Goal: Check status: Check status

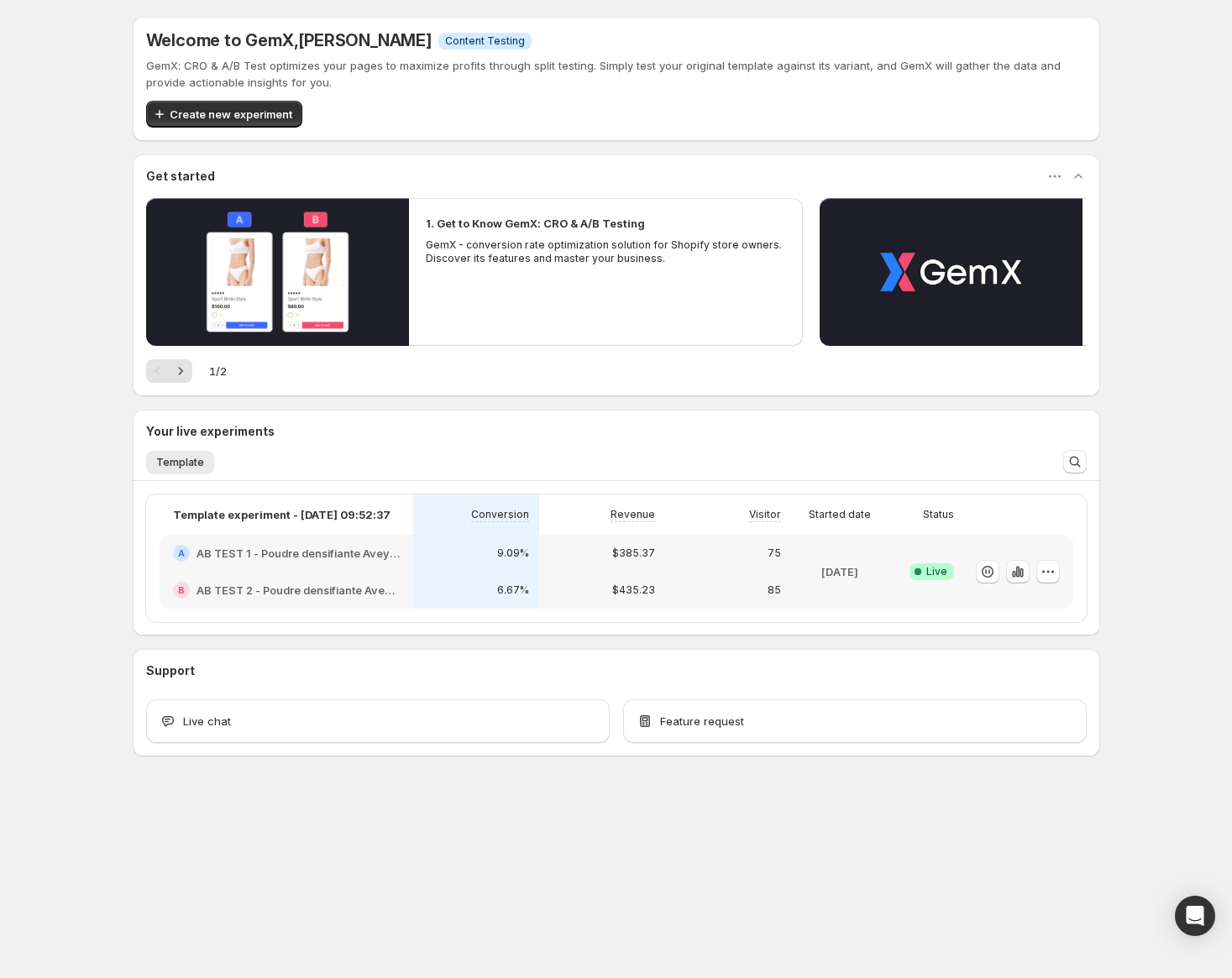
click at [1014, 570] on icon "button" at bounding box center [1018, 571] width 17 height 17
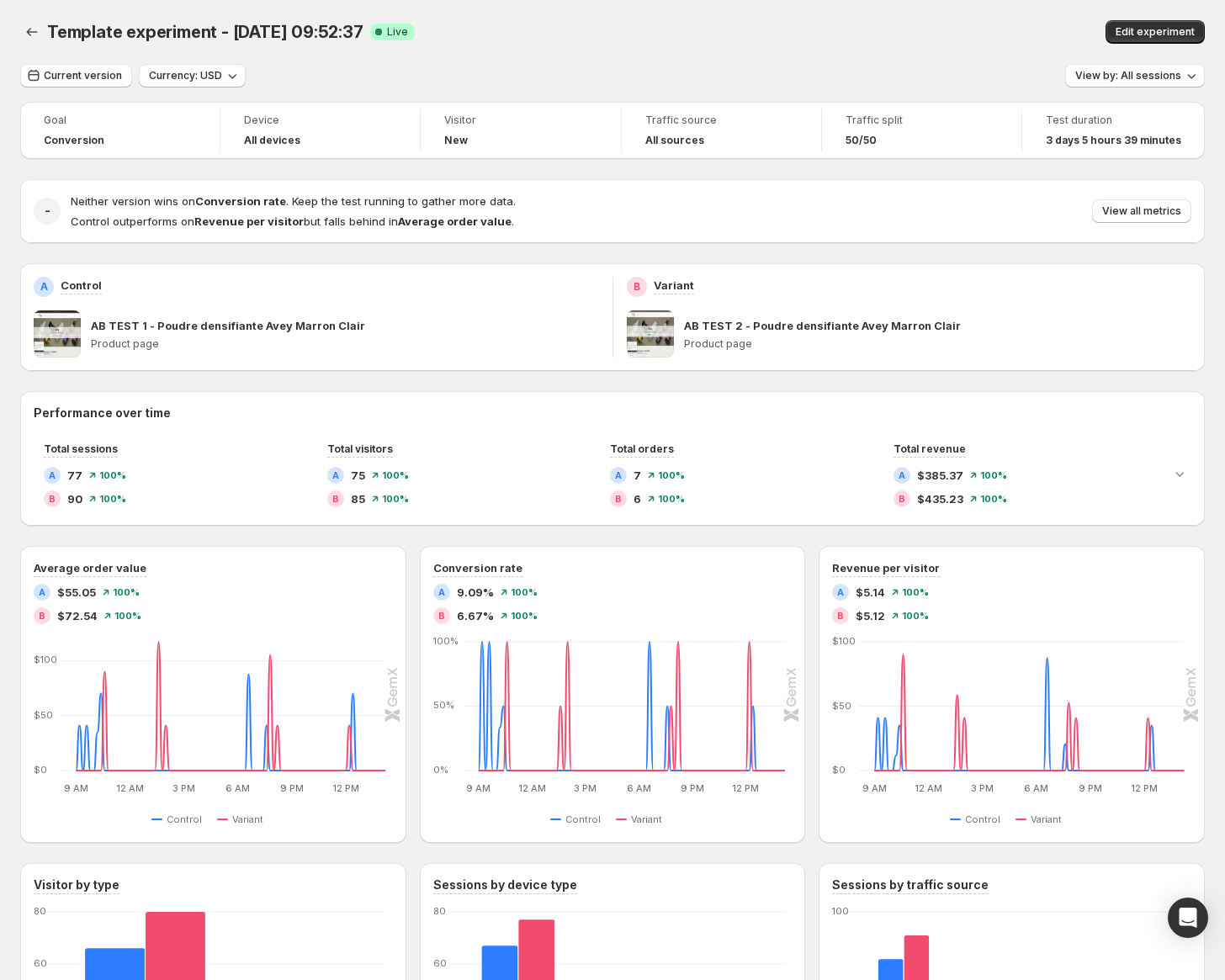
click at [458, 138] on h4 "New" at bounding box center [456, 140] width 24 height 14
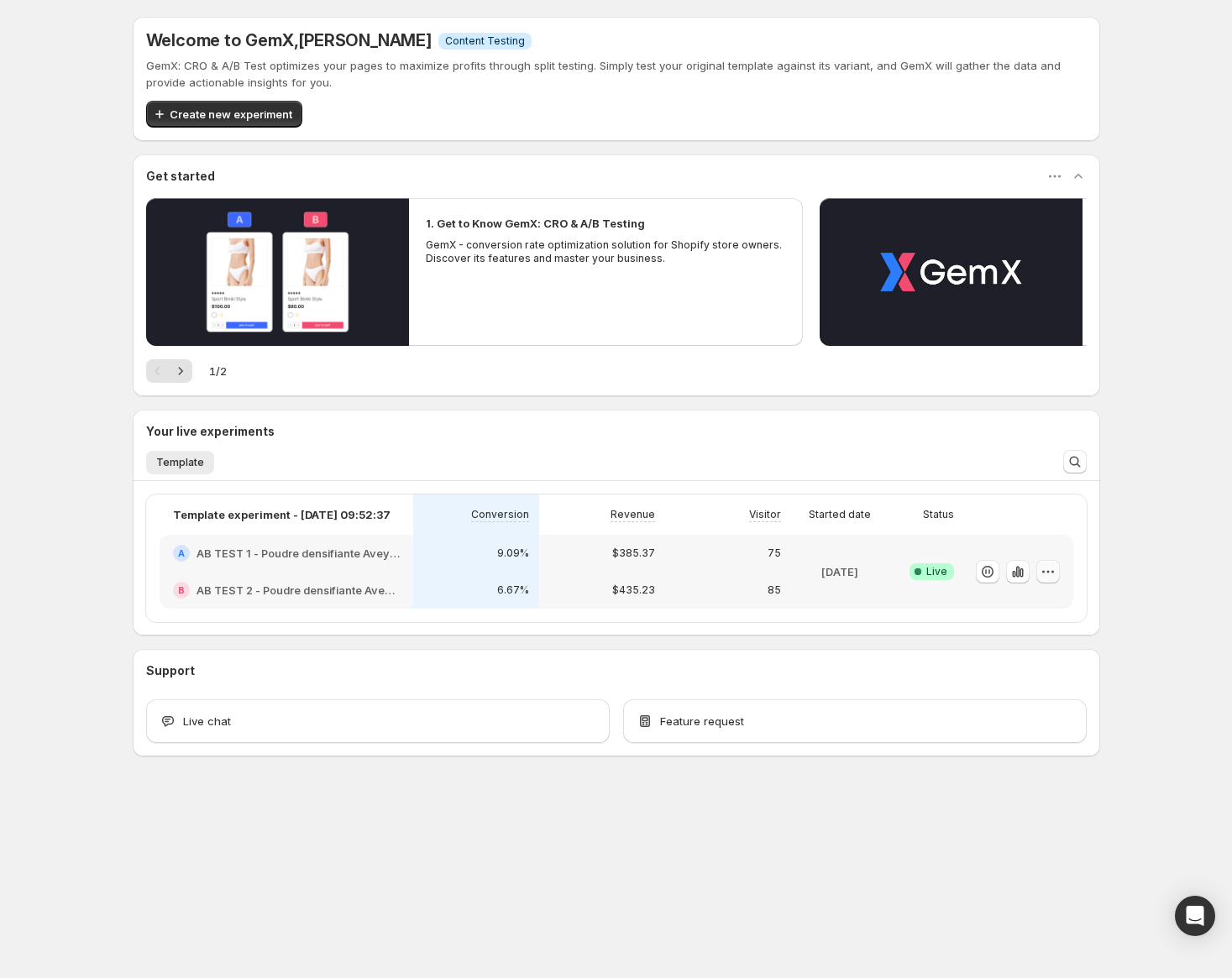
click at [1045, 572] on icon "button" at bounding box center [1048, 571] width 17 height 17
click at [1028, 572] on button "button" at bounding box center [1018, 572] width 23 height 23
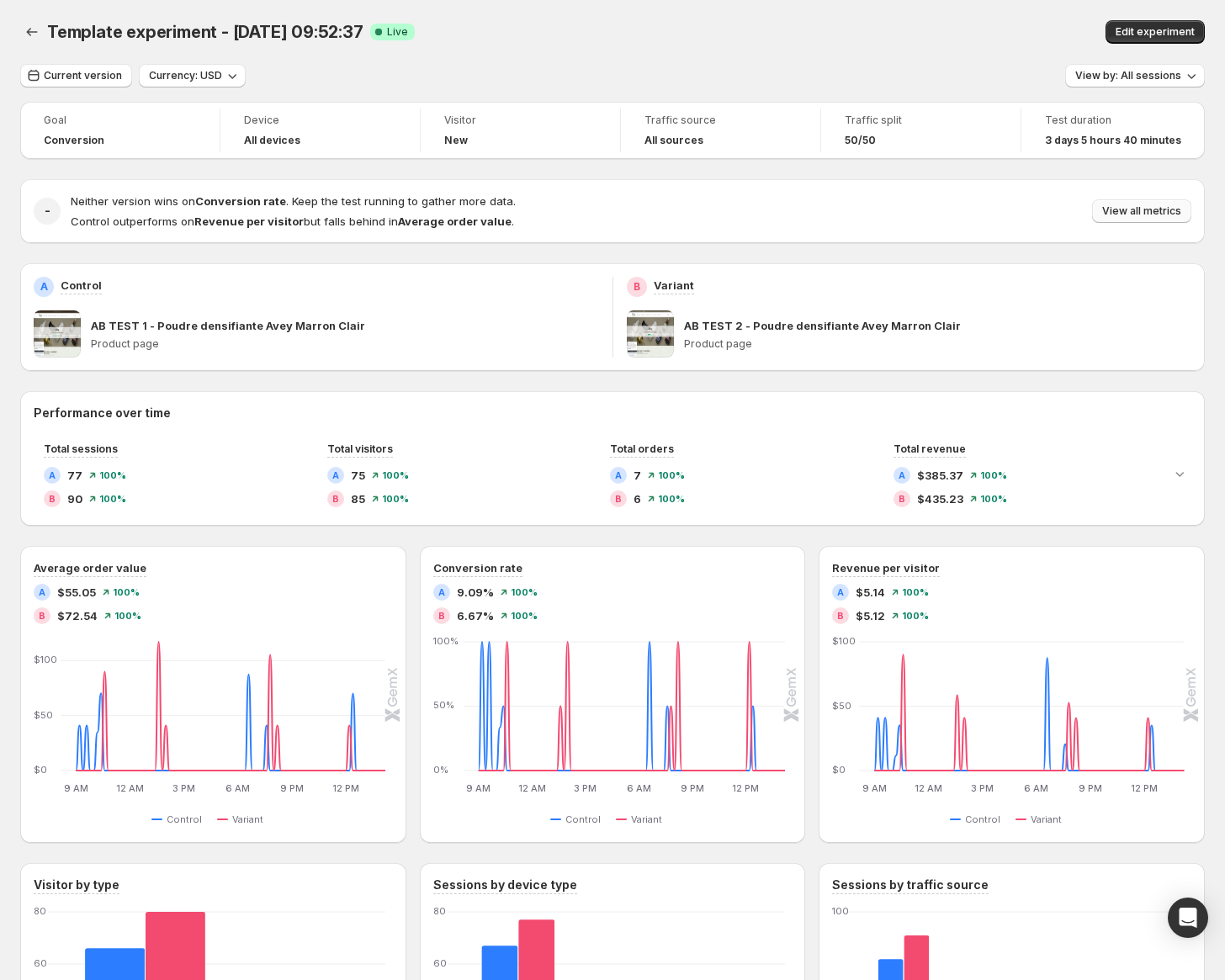
click at [1192, 202] on button "View all metrics" at bounding box center [1142, 212] width 99 height 24
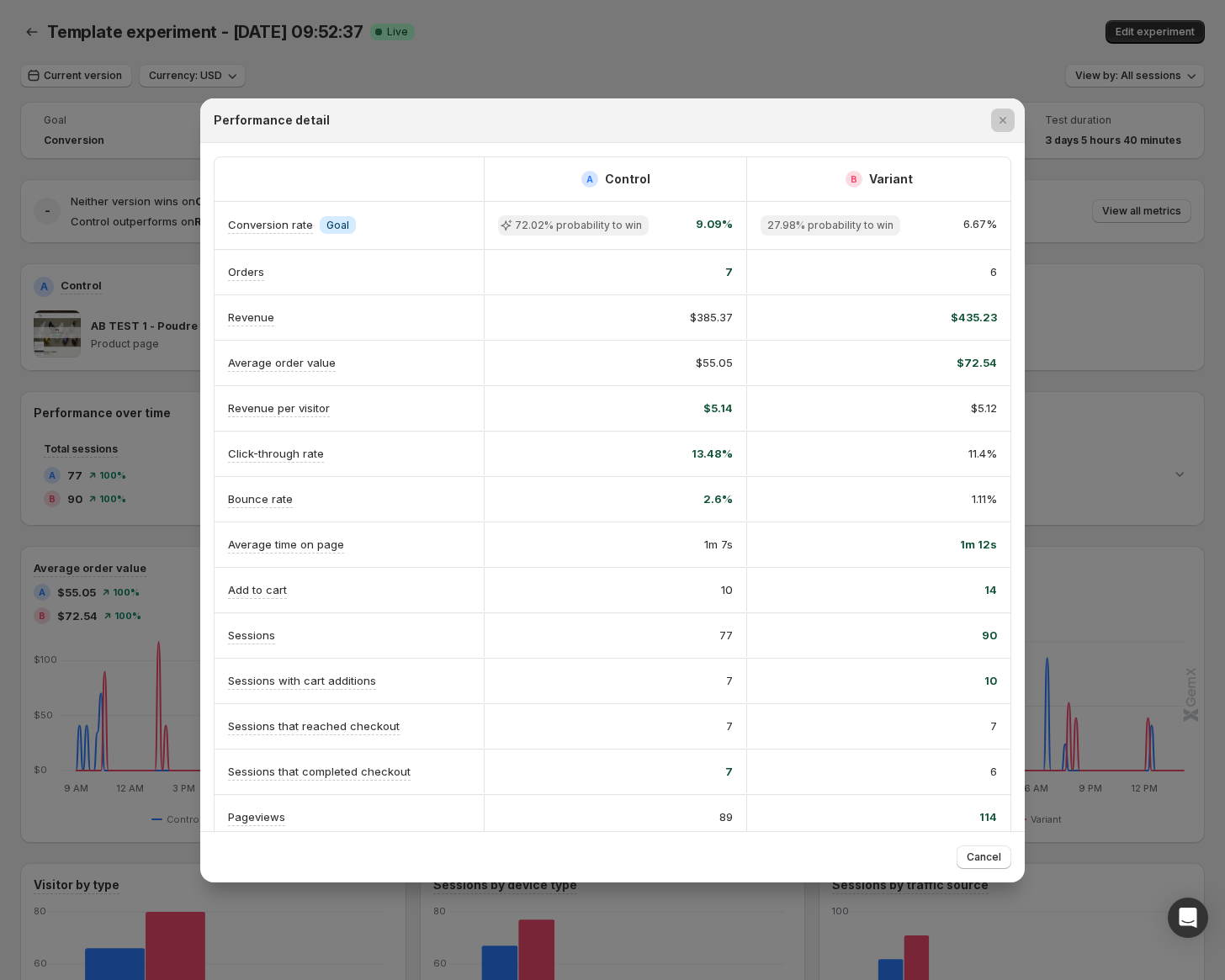
click at [1084, 372] on div at bounding box center [612, 490] width 1225 height 980
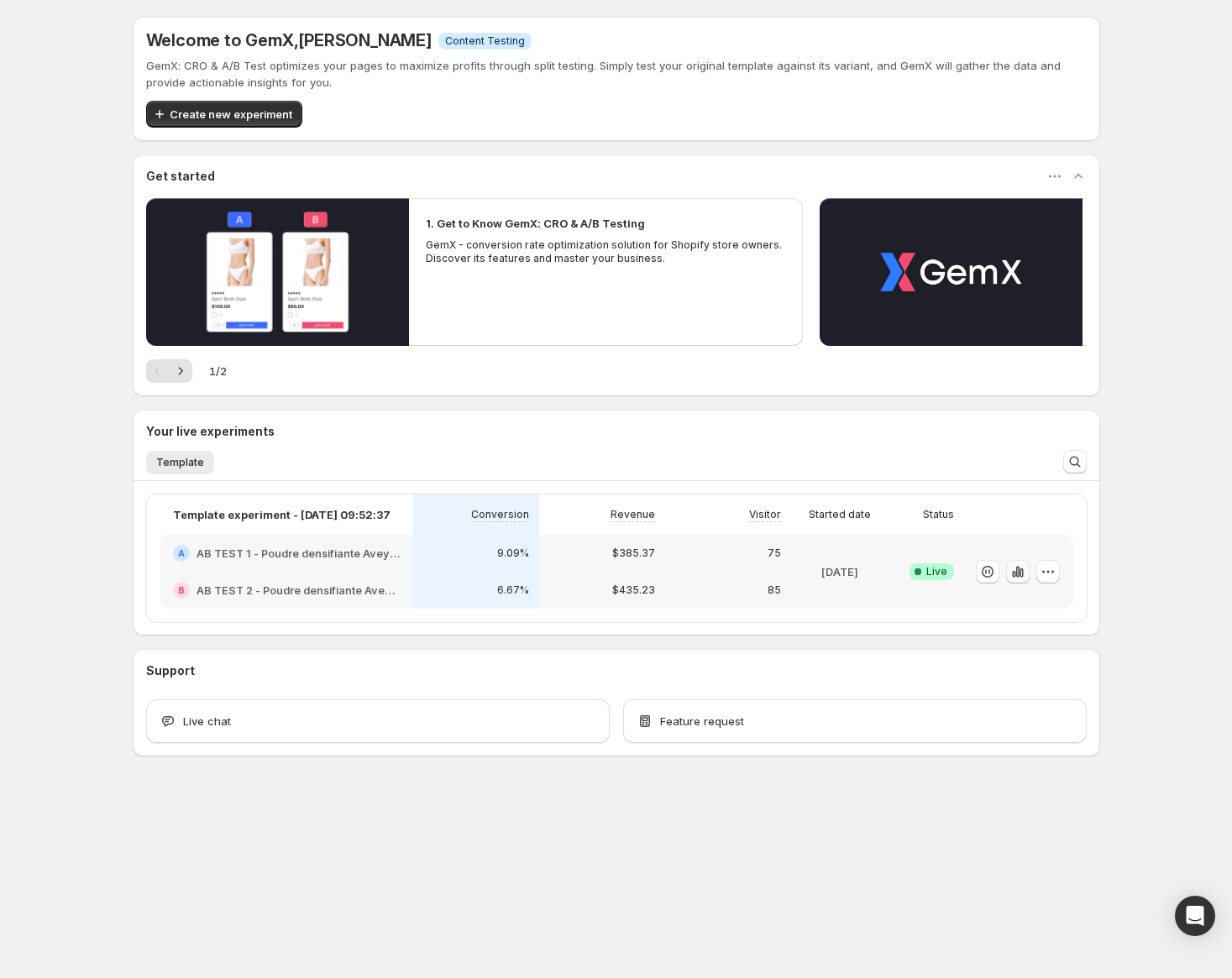
click at [1017, 574] on icon "button" at bounding box center [1018, 571] width 17 height 17
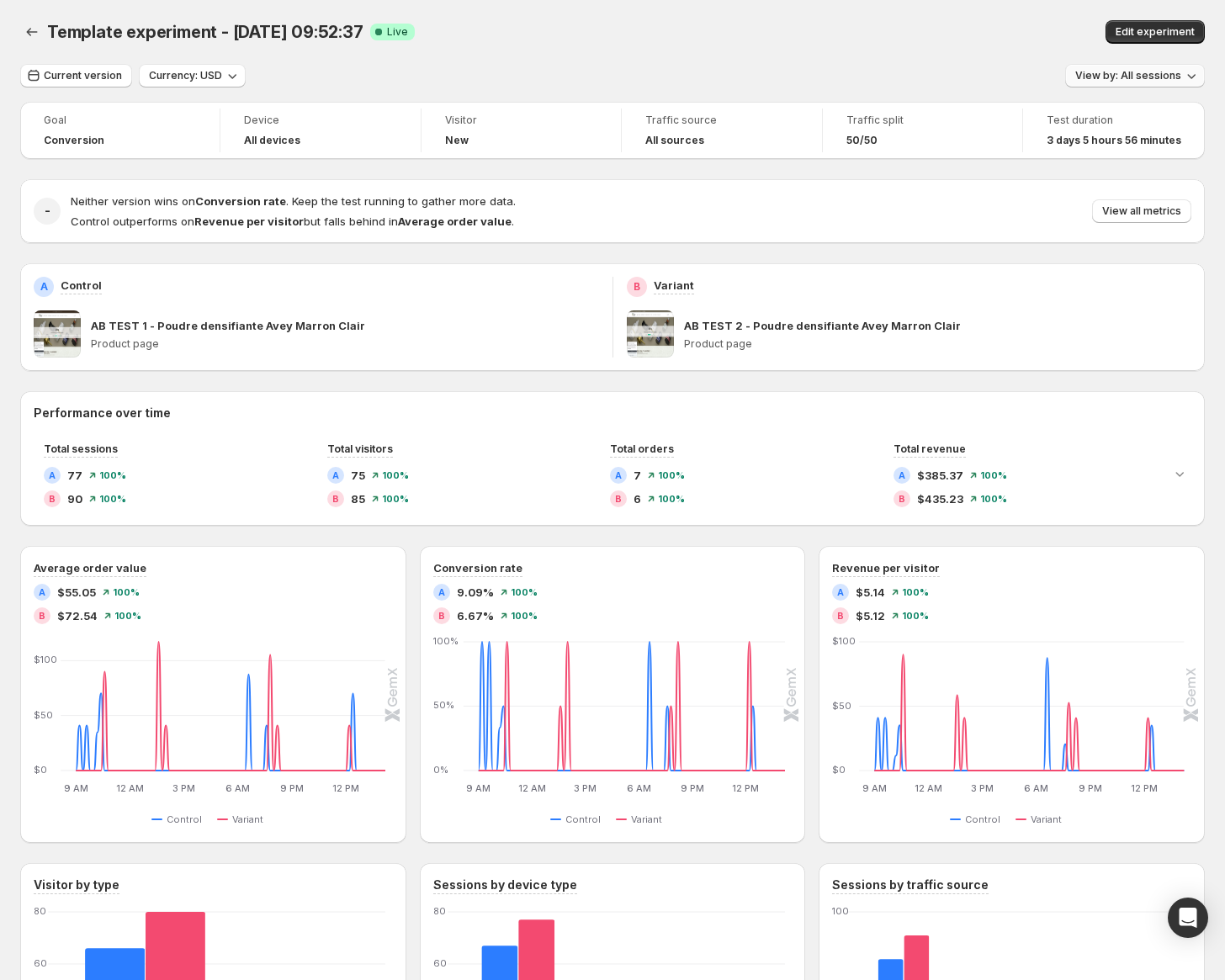
click at [1142, 71] on span "View by: All sessions" at bounding box center [1127, 75] width 106 height 14
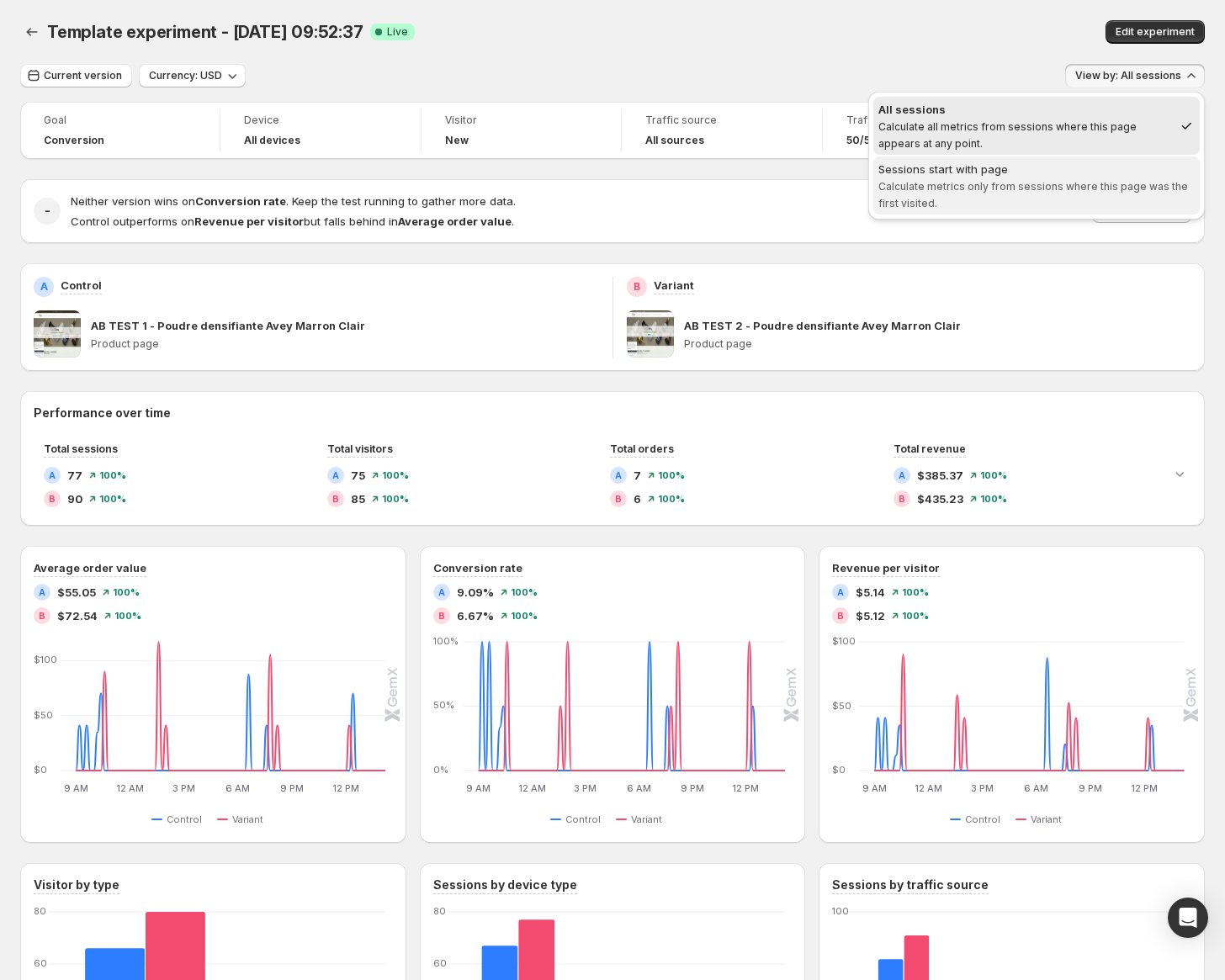
click at [1088, 180] on span "Calculate metrics only from sessions where this page was the first visited." at bounding box center [1033, 194] width 309 height 30
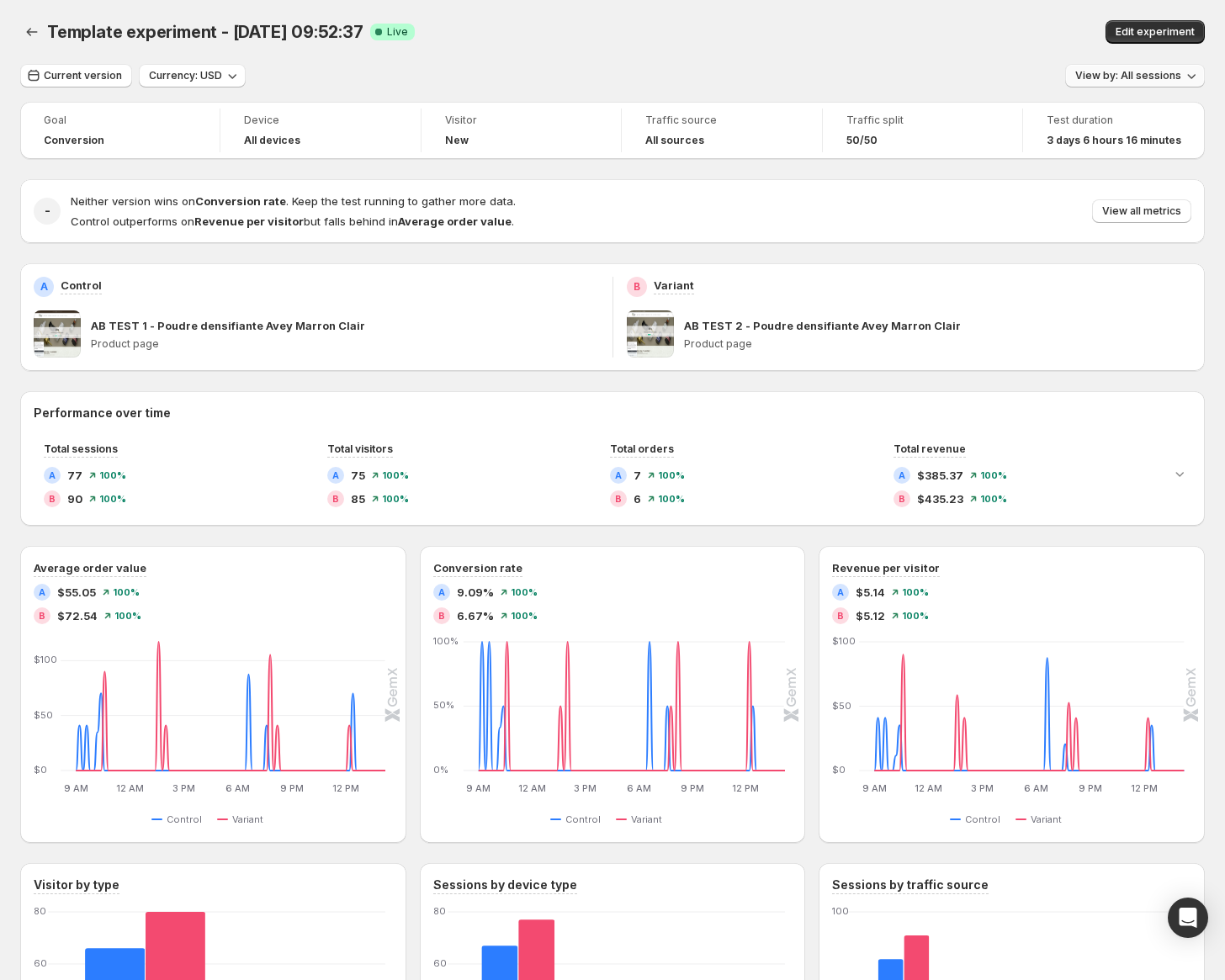
click at [1120, 79] on span "View by: All sessions" at bounding box center [1127, 75] width 106 height 14
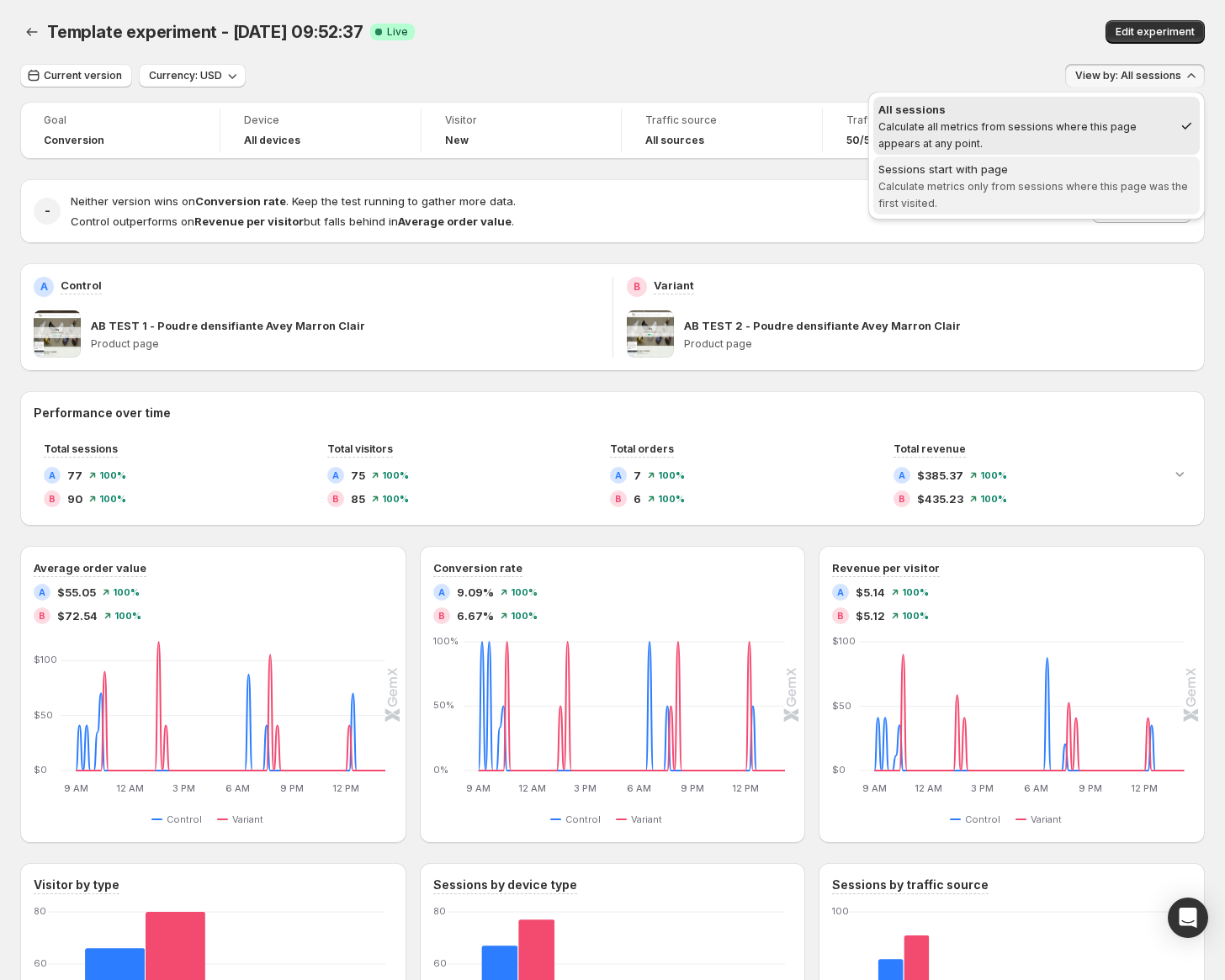
click at [1088, 183] on span "Calculate metrics only from sessions where this page was the first visited." at bounding box center [1033, 194] width 309 height 30
